Goal: Book appointment/travel/reservation

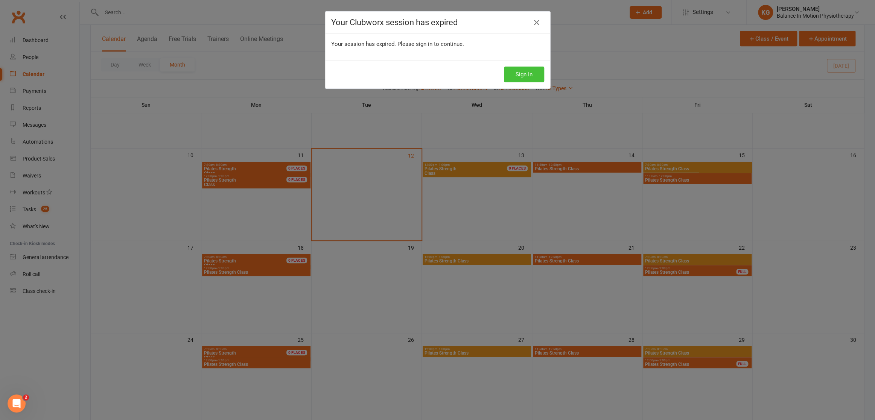
click at [518, 78] on button "Sign In" at bounding box center [524, 75] width 40 height 16
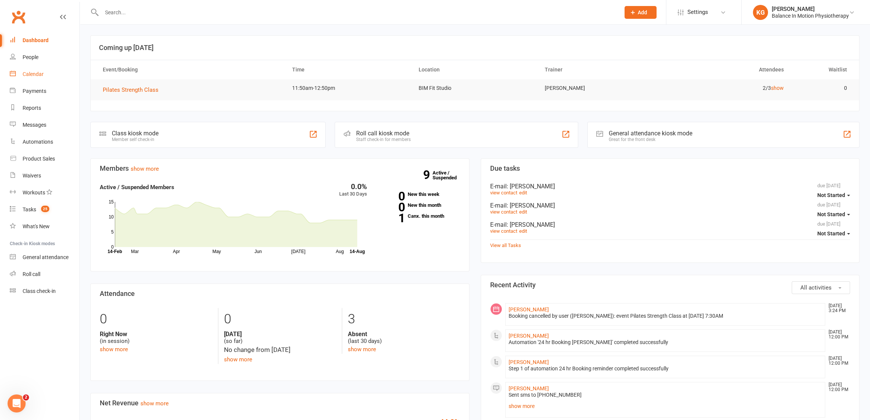
click at [36, 70] on link "Calendar" at bounding box center [45, 74] width 70 height 17
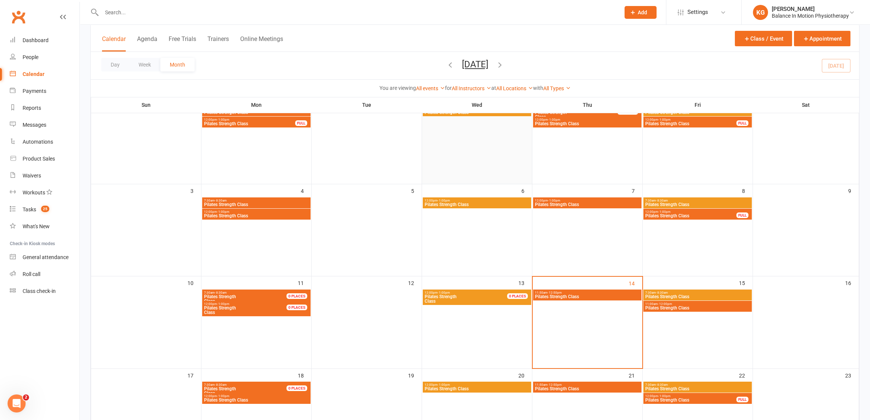
scroll to position [145, 0]
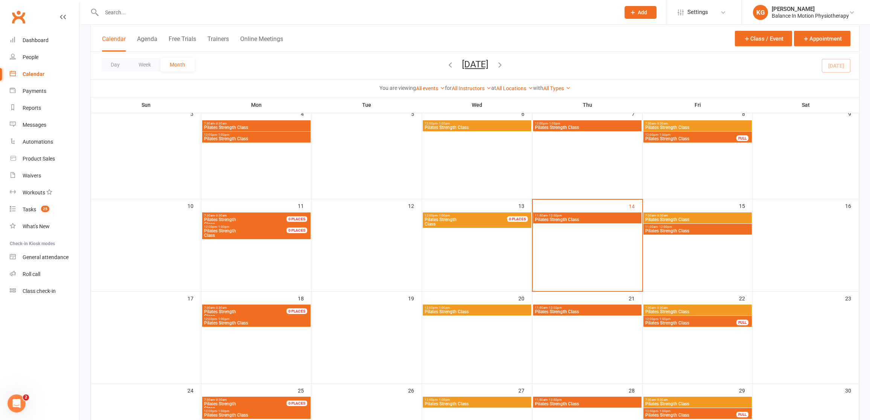
click at [694, 218] on span "Pilates Strength Class" at bounding box center [697, 220] width 105 height 5
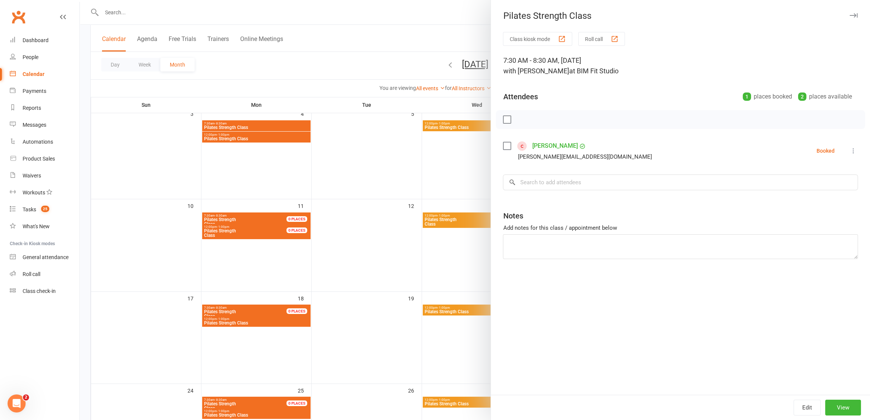
click at [423, 230] on div at bounding box center [475, 210] width 790 height 420
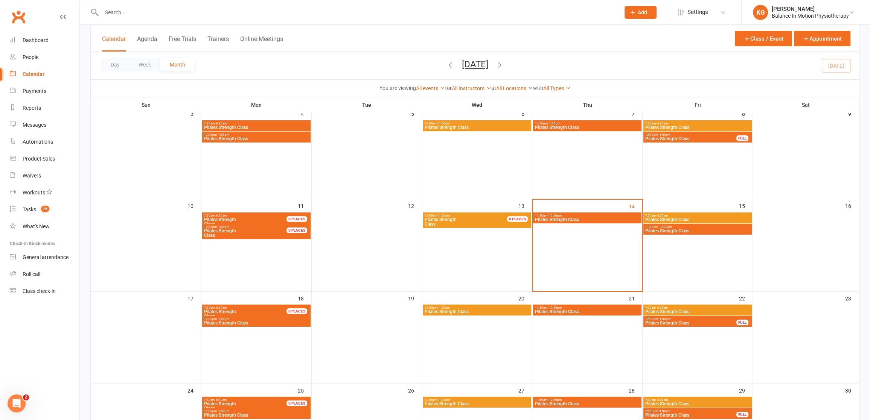
click at [697, 228] on span "11:00am - 12:00pm" at bounding box center [697, 226] width 105 height 3
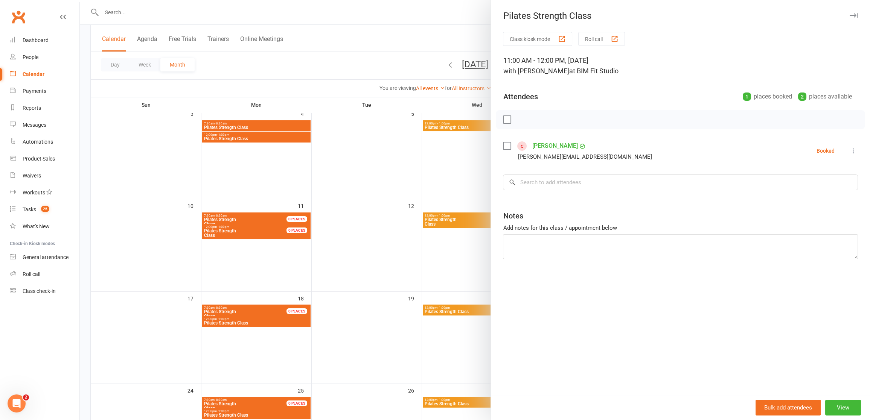
click at [416, 230] on div at bounding box center [475, 210] width 790 height 420
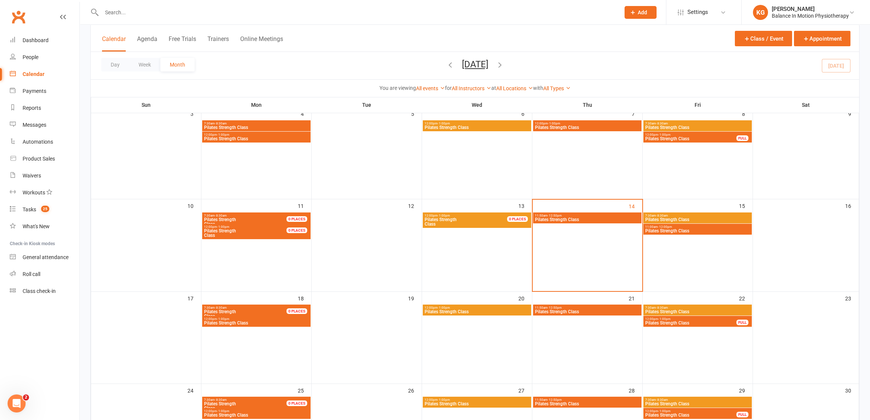
click at [696, 323] on span "Pilates Strength Class" at bounding box center [691, 323] width 92 height 5
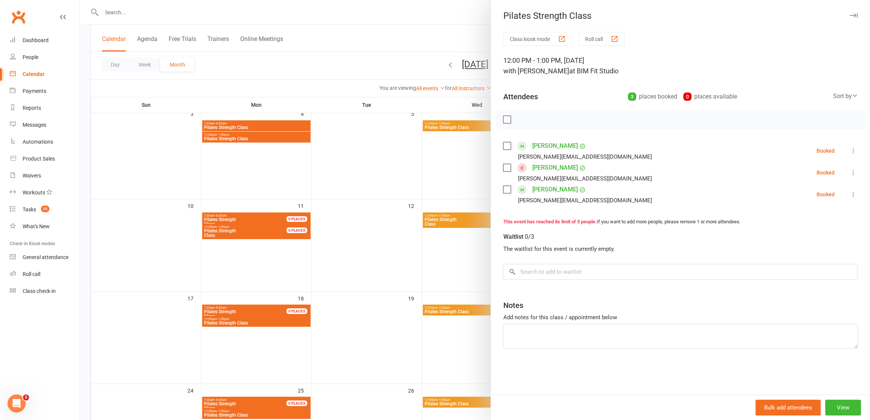
click at [383, 252] on div at bounding box center [475, 210] width 790 height 420
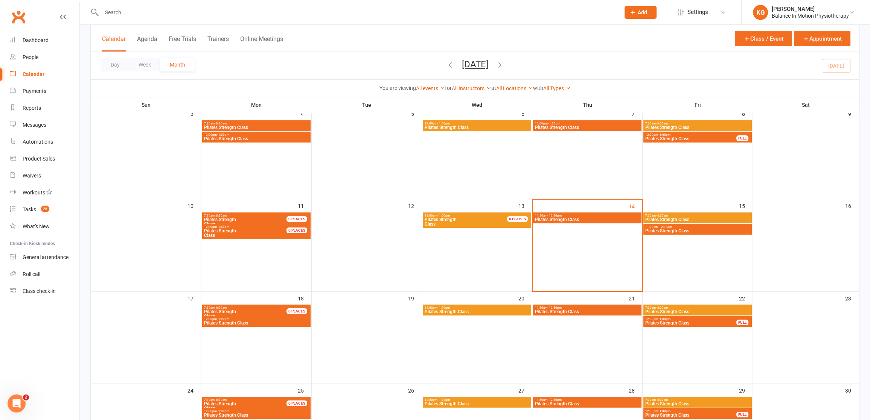
click at [667, 307] on span "- 8:30am" at bounding box center [662, 307] width 12 height 3
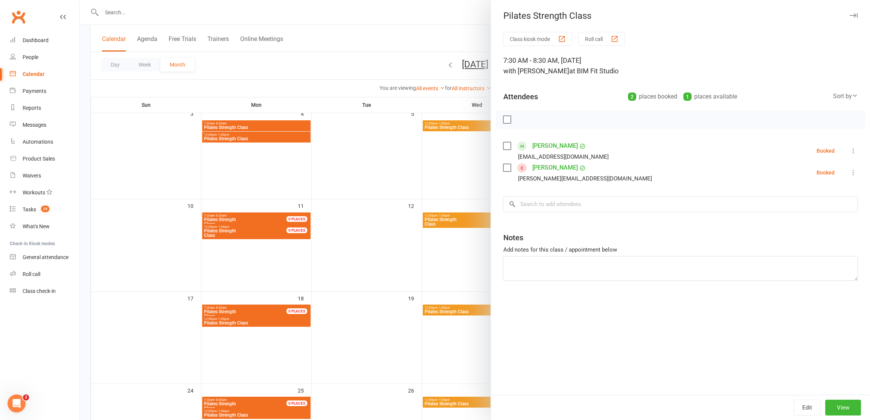
click at [417, 250] on div at bounding box center [475, 210] width 790 height 420
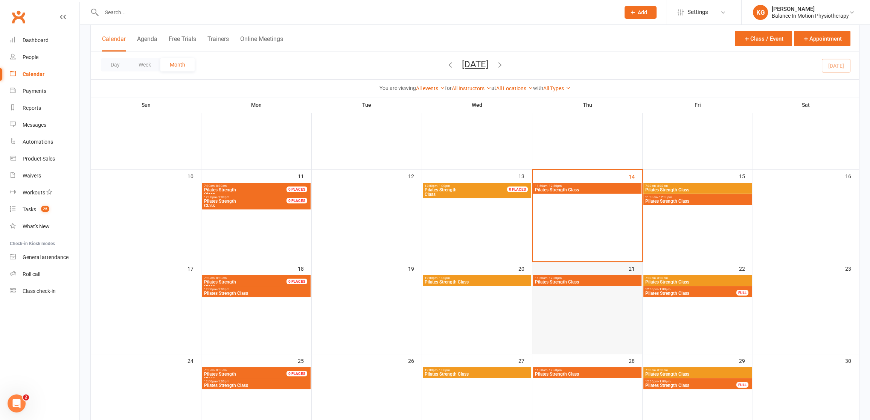
scroll to position [242, 0]
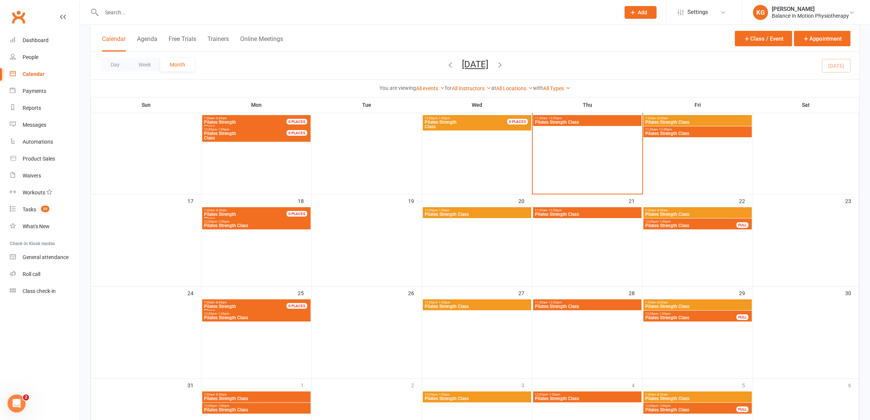
click at [670, 316] on span "Pilates Strength Class" at bounding box center [691, 318] width 92 height 5
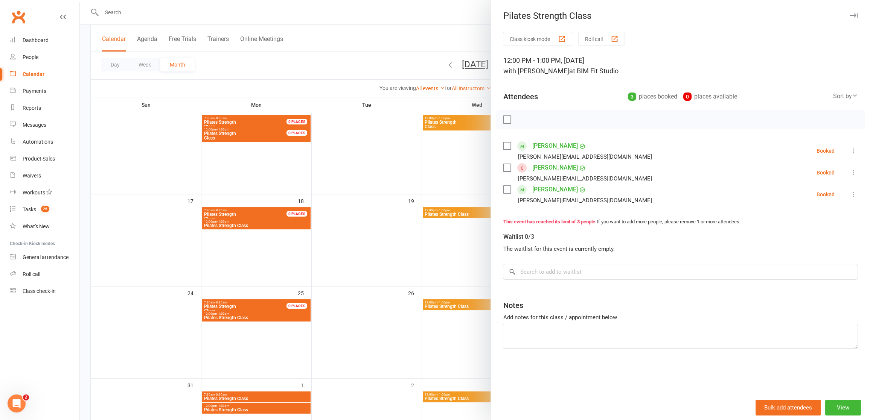
click at [447, 317] on div at bounding box center [475, 210] width 790 height 420
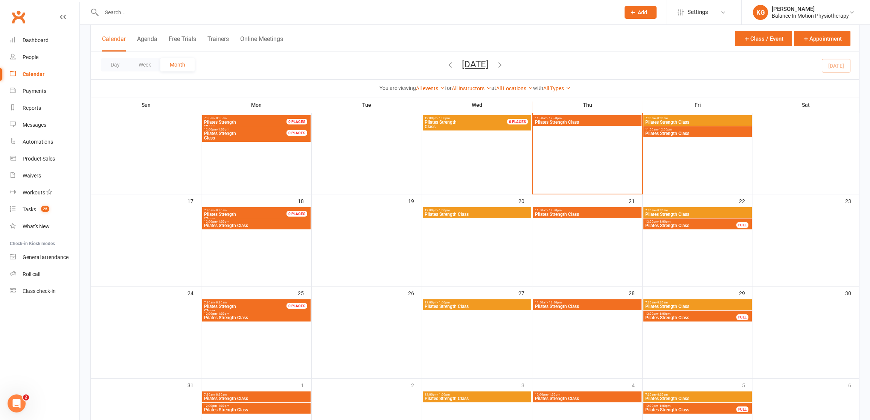
click at [683, 301] on span "7:30am - 8:30am" at bounding box center [697, 302] width 105 height 3
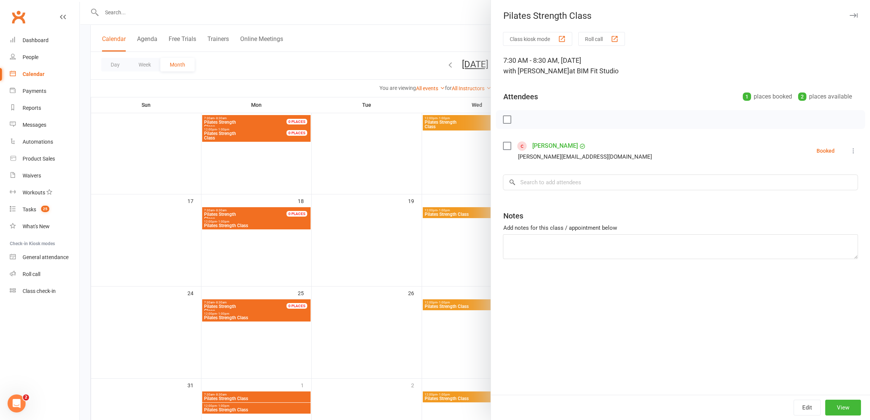
click at [458, 301] on div at bounding box center [475, 210] width 790 height 420
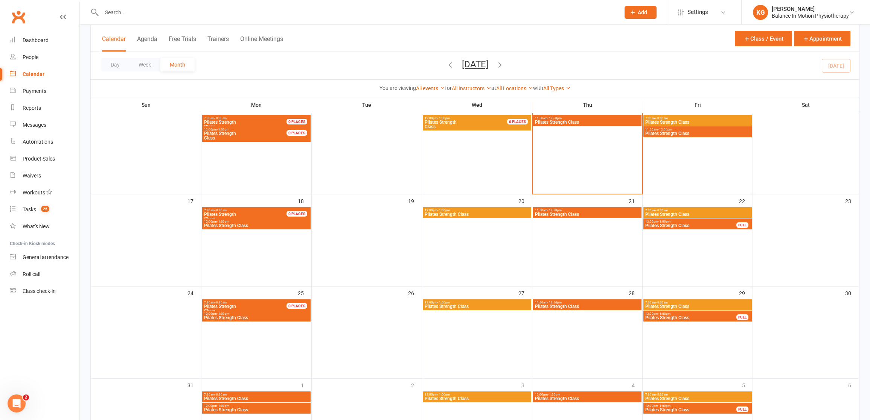
click at [490, 305] on span "Pilates Strength Class" at bounding box center [476, 306] width 105 height 5
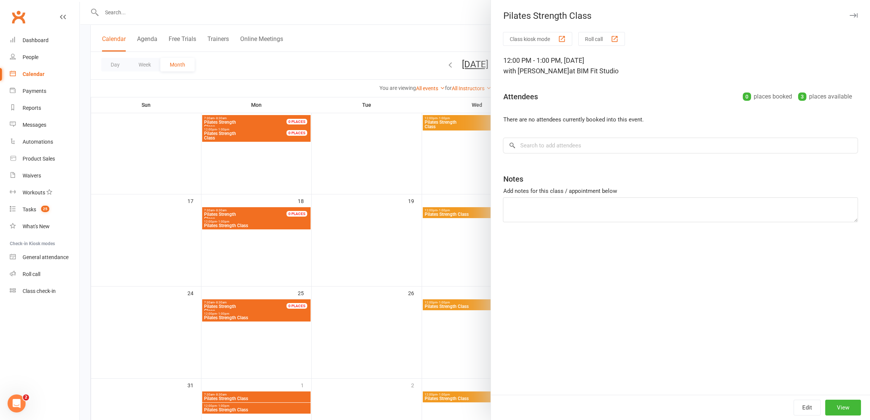
click at [384, 307] on div at bounding box center [475, 210] width 790 height 420
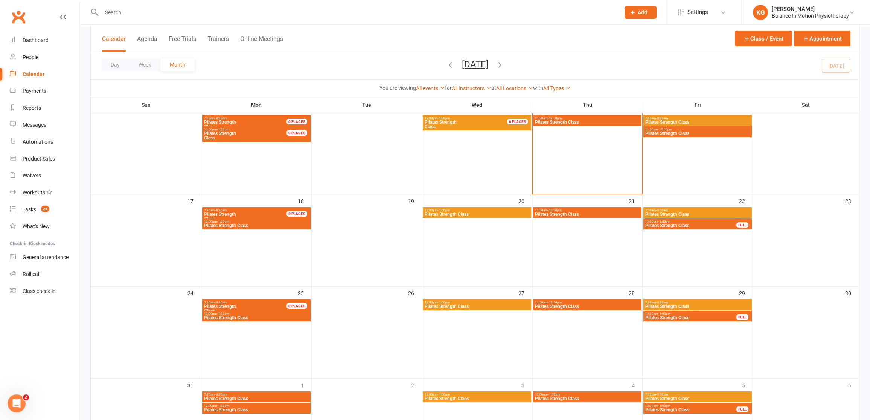
click at [578, 306] on span "Pilates Strength Class" at bounding box center [586, 306] width 105 height 5
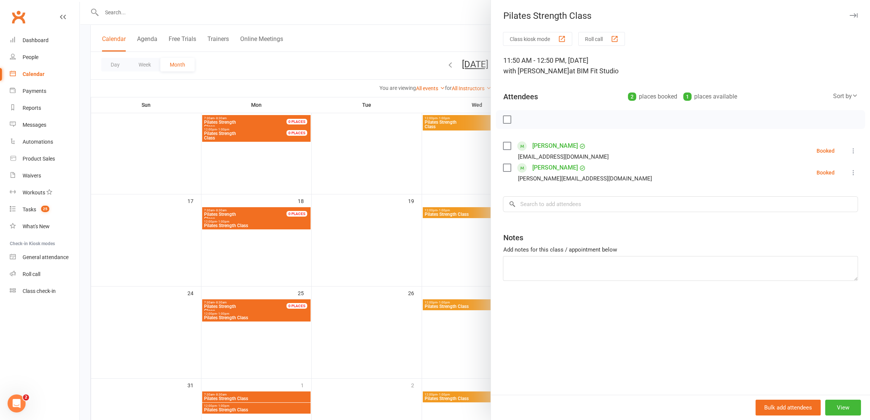
click at [398, 284] on div at bounding box center [475, 210] width 790 height 420
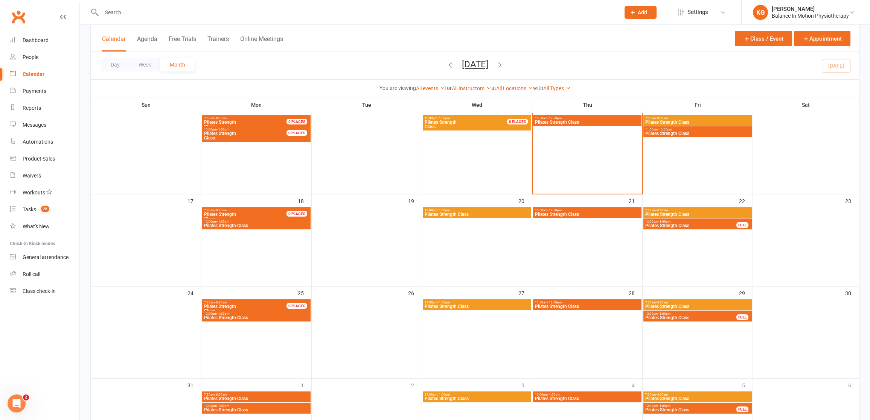
click at [569, 210] on span "11:50am - 12:50pm" at bounding box center [586, 210] width 105 height 3
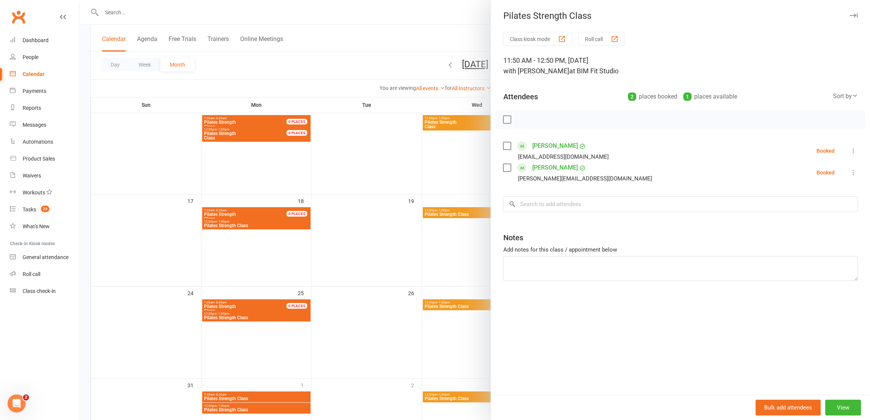
click at [379, 208] on div at bounding box center [475, 210] width 790 height 420
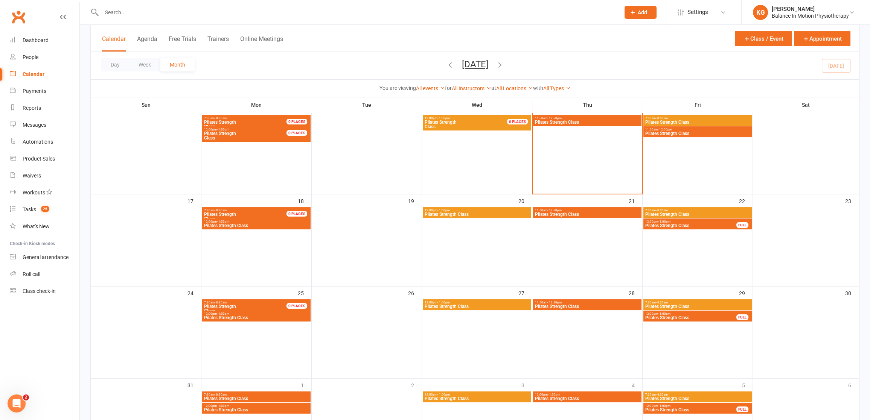
click at [449, 215] on span "Pilates Strength Class" at bounding box center [476, 214] width 105 height 5
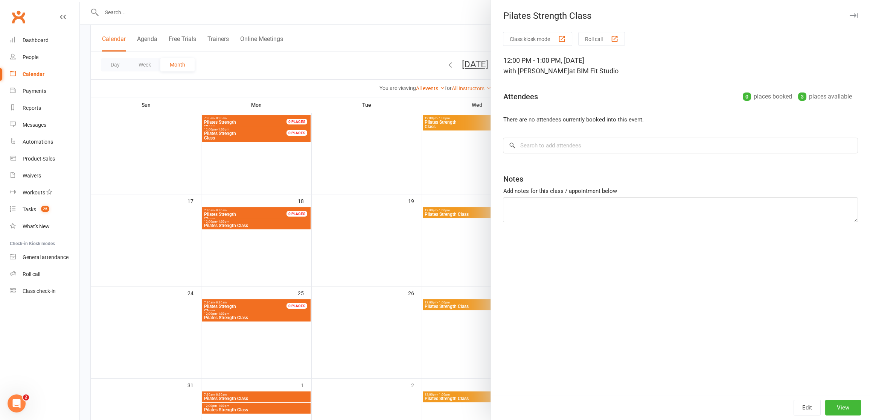
click at [345, 215] on div at bounding box center [475, 210] width 790 height 420
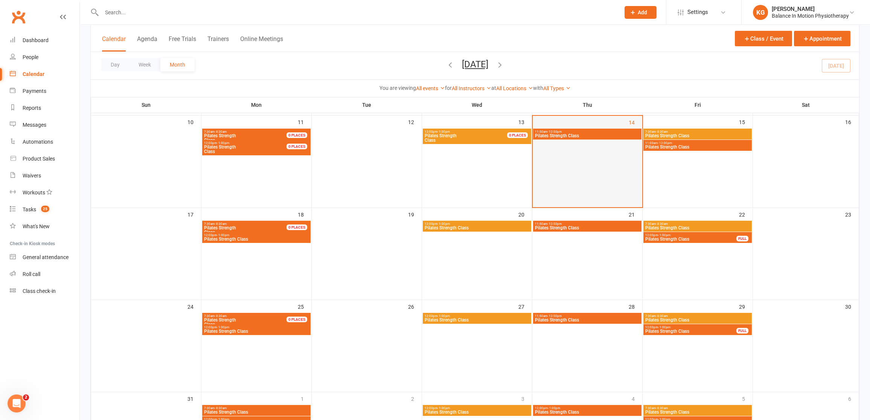
scroll to position [222, 0]
